Goal: Information Seeking & Learning: Learn about a topic

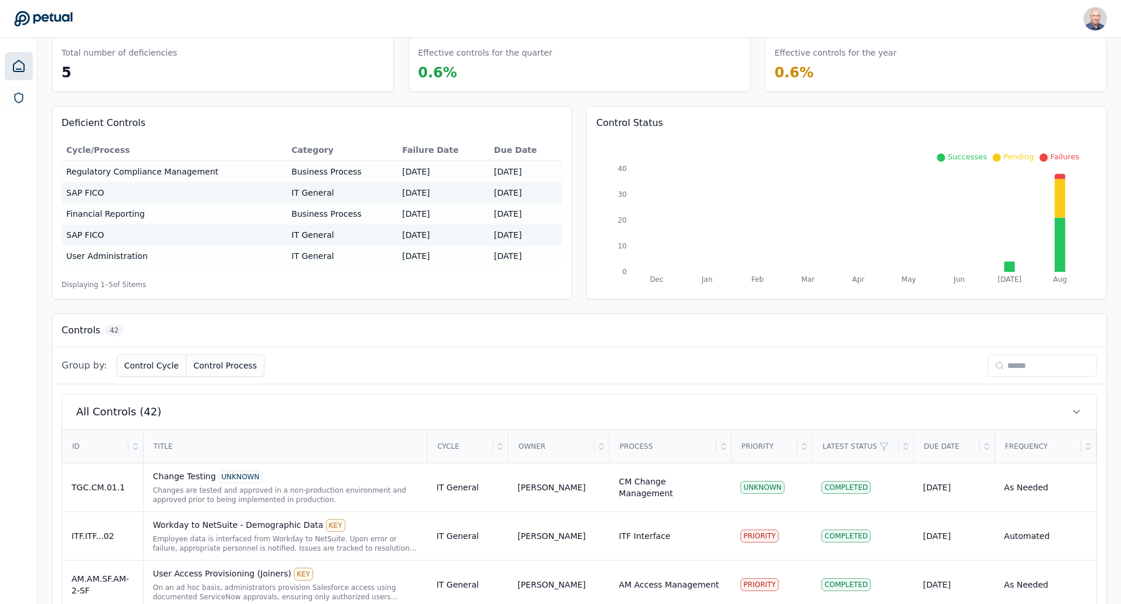
scroll to position [117, 0]
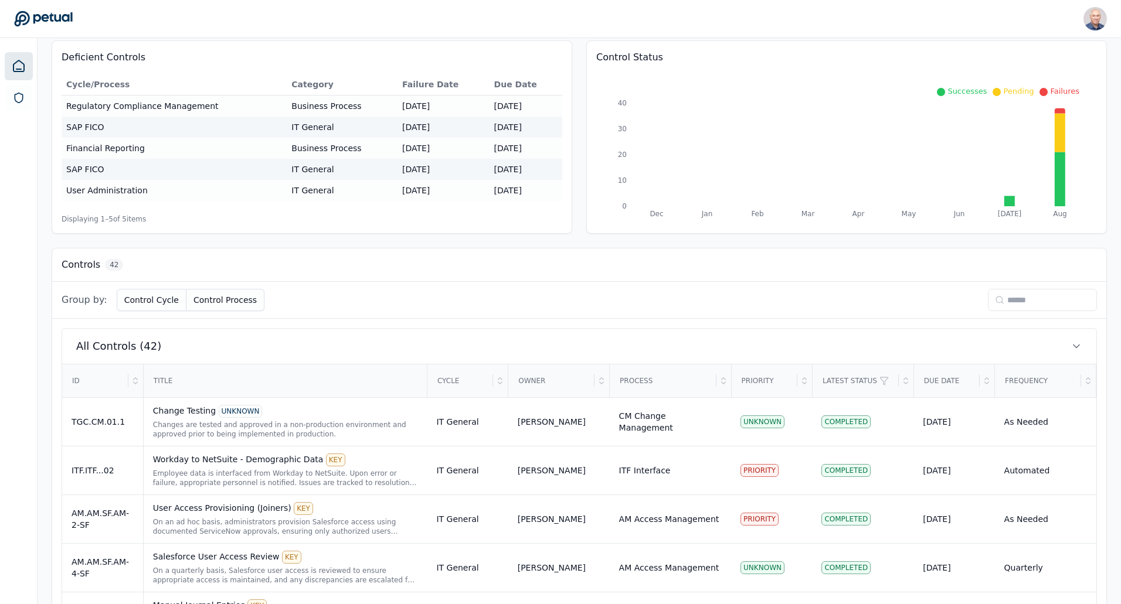
click at [934, 382] on div "Due Date" at bounding box center [946, 381] width 65 height 32
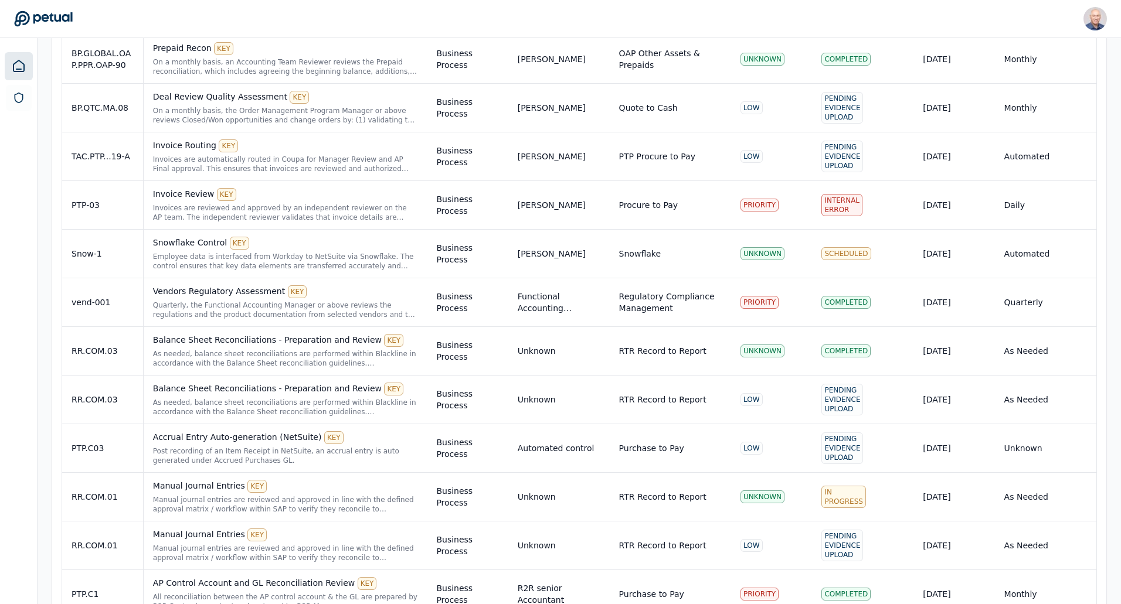
scroll to position [1977, 0]
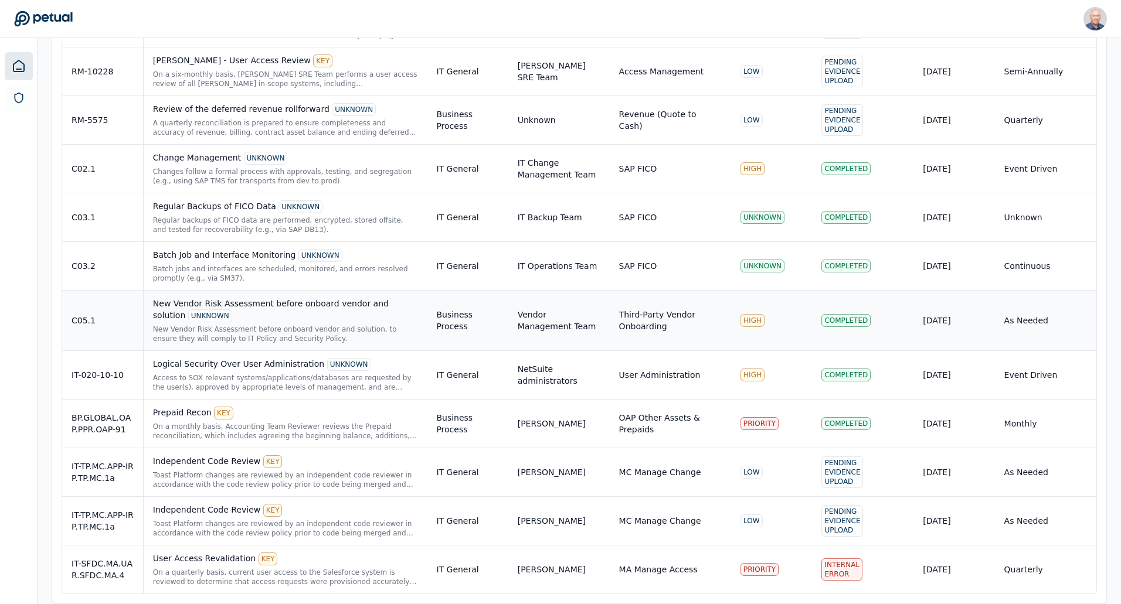
click at [188, 305] on div "New Vendor Risk Assessment before onboard vendor and solution UNKNOWN" at bounding box center [285, 310] width 265 height 25
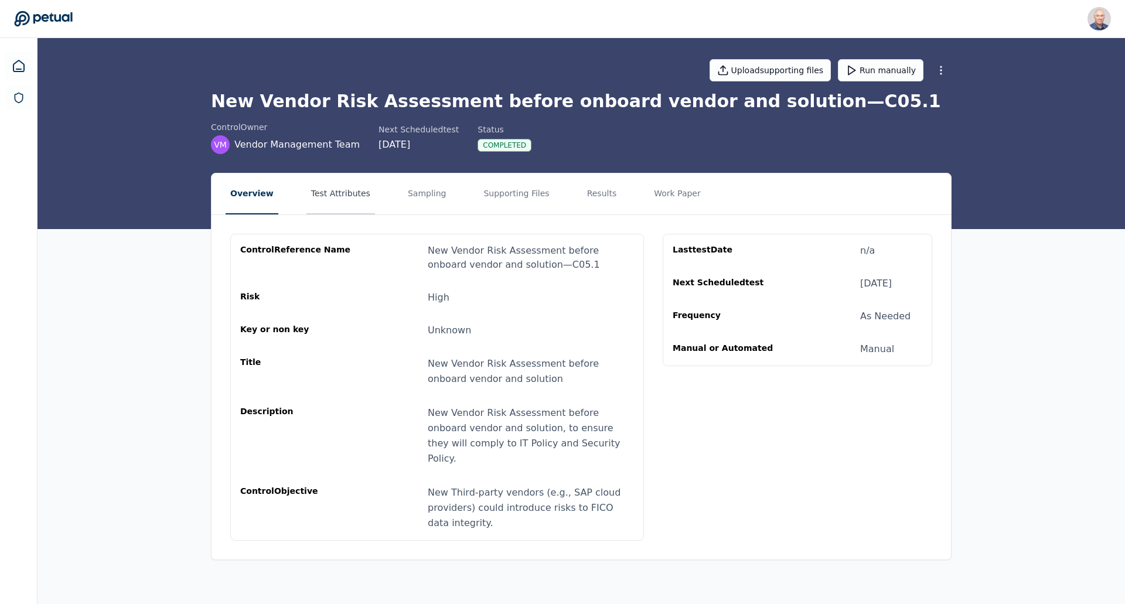
click at [338, 193] on button "Test Attributes" at bounding box center [341, 194] width 69 height 41
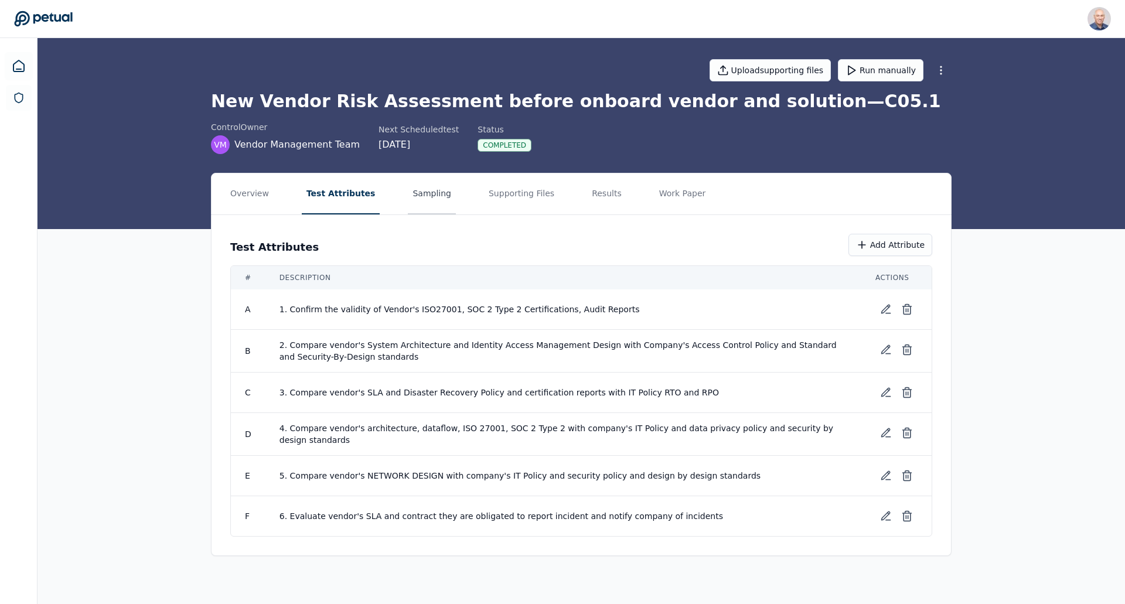
click at [408, 192] on button "Sampling" at bounding box center [432, 194] width 48 height 41
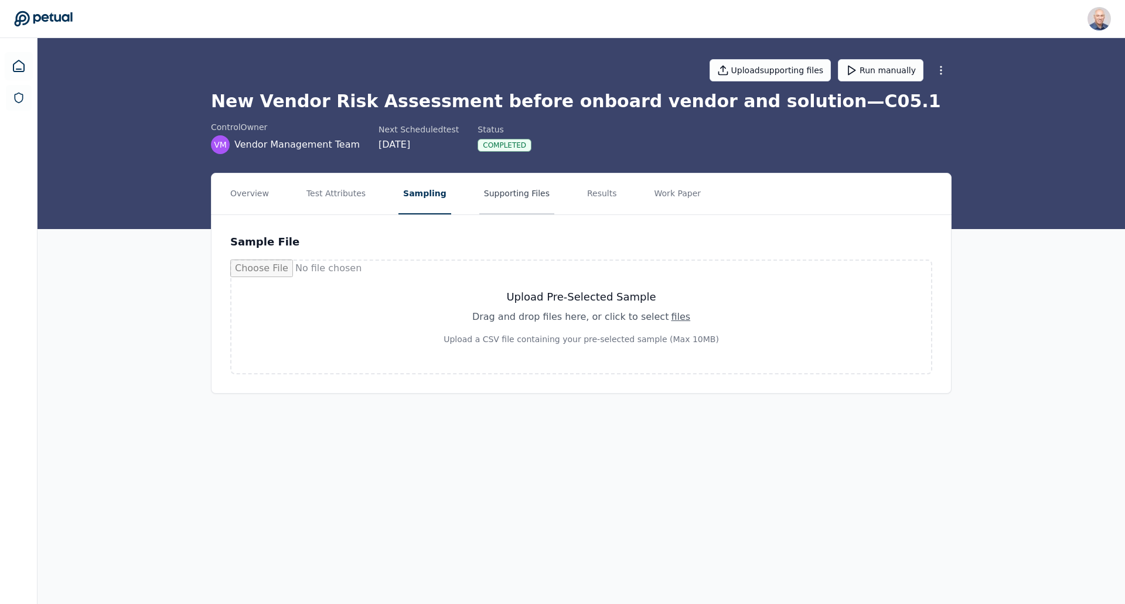
click at [491, 192] on button "Supporting Files" at bounding box center [516, 194] width 75 height 41
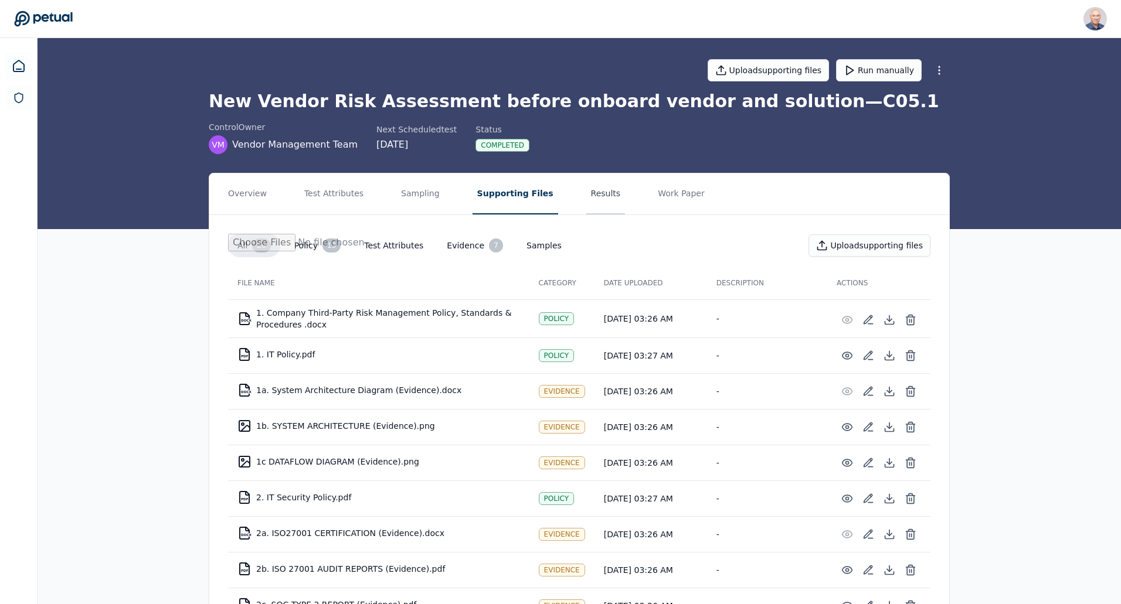
click at [586, 192] on button "Results" at bounding box center [605, 194] width 39 height 41
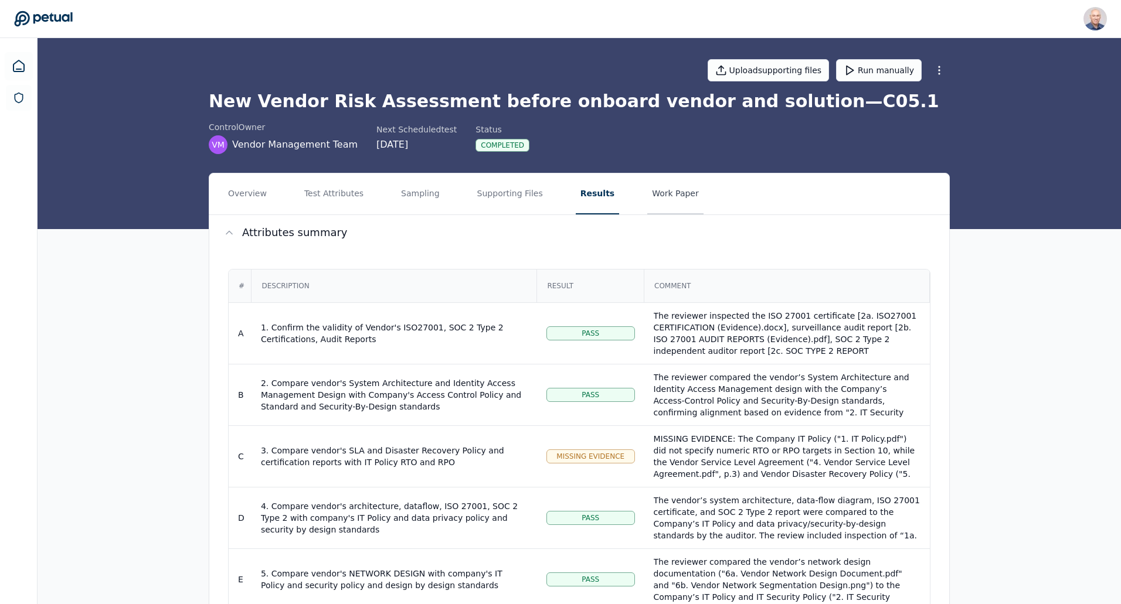
click at [654, 192] on button "Work Paper" at bounding box center [675, 194] width 56 height 41
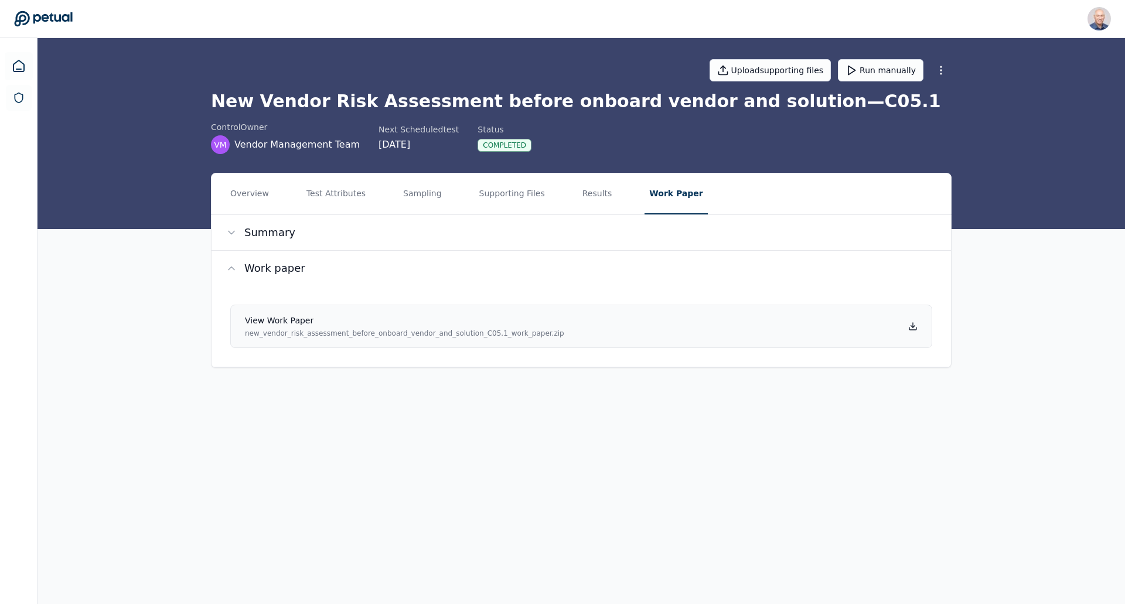
click at [379, 331] on p "new_vendor_risk_assessment_before_onboard_vendor_and_solution_C05.1_work_paper.…" at bounding box center [404, 333] width 319 height 9
